Goal: Navigation & Orientation: Find specific page/section

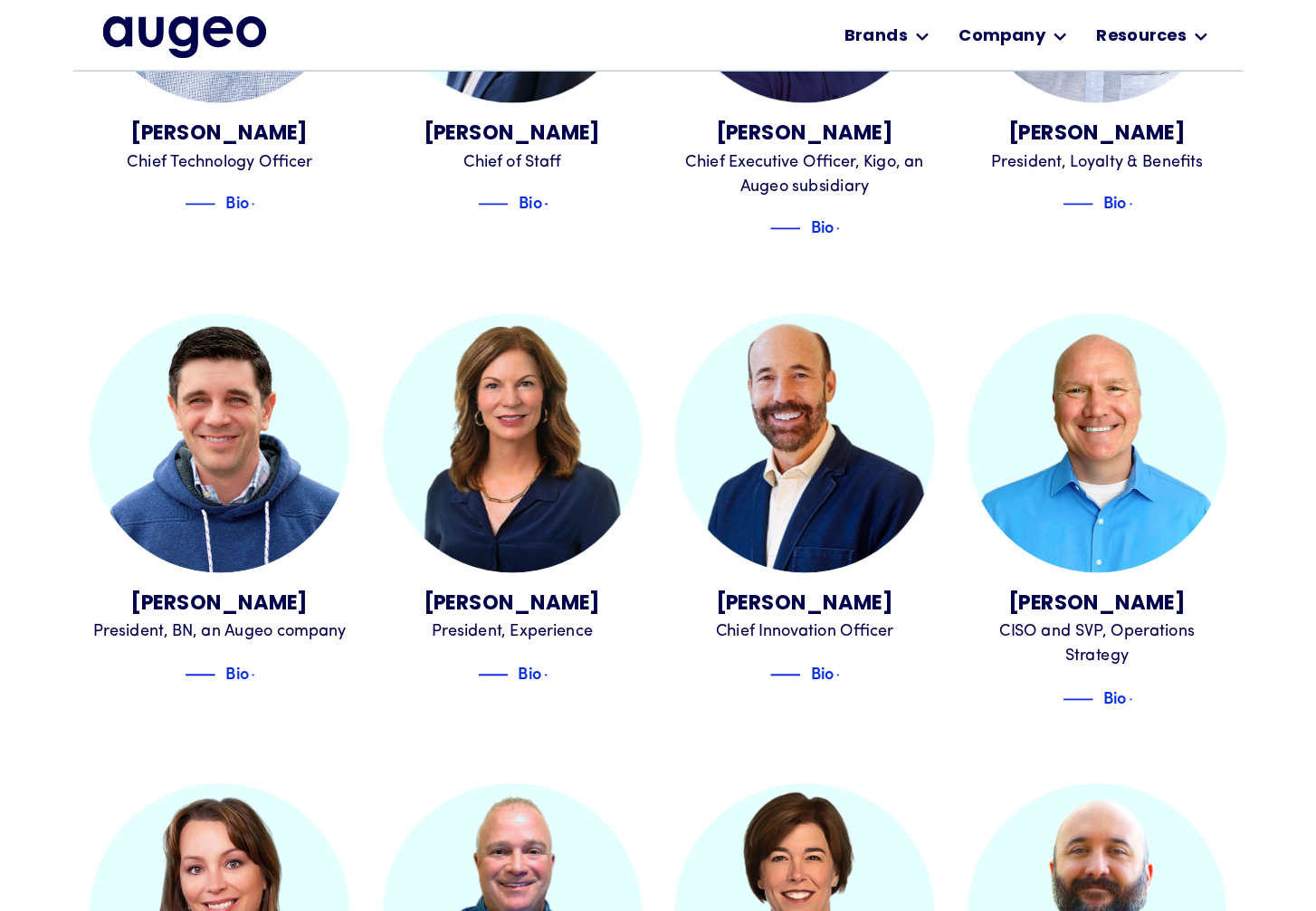
scroll to position [1309, 0]
